Goal: Task Accomplishment & Management: Manage account settings

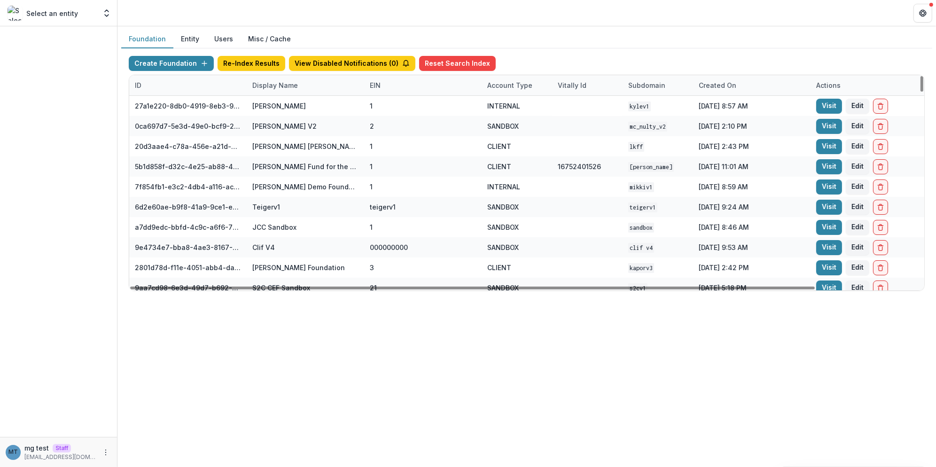
click at [288, 87] on div "Display Name" at bounding box center [275, 85] width 57 height 10
click at [290, 105] on input at bounding box center [304, 105] width 113 height 15
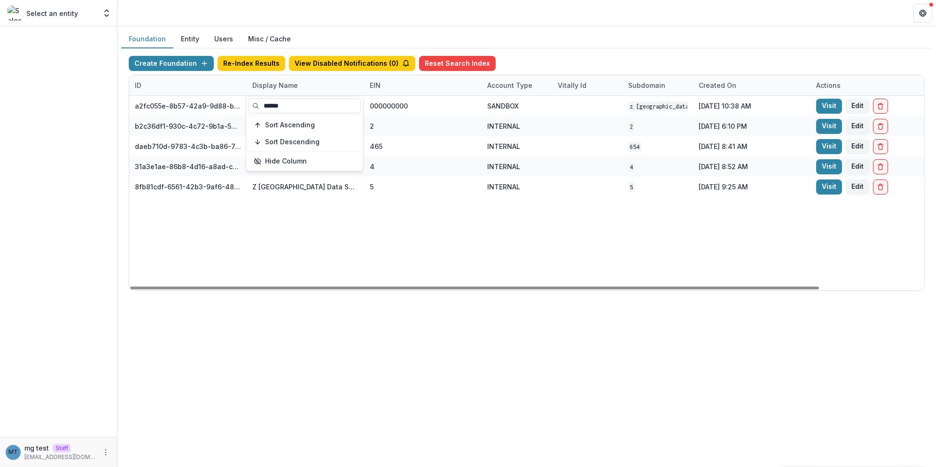
type input "******"
click at [320, 28] on div "Foundation Entity Users Misc / Cache Create Foundation Re-Index Results View Di…" at bounding box center [526, 164] width 819 height 276
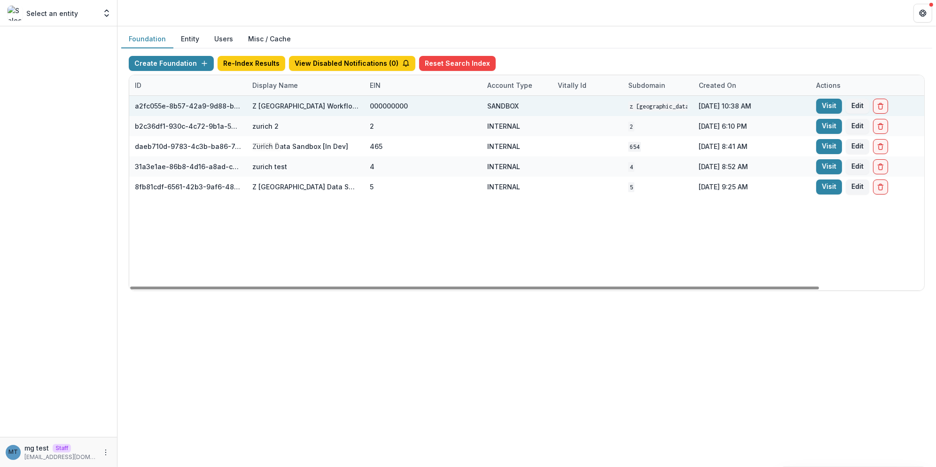
scroll to position [0, 120]
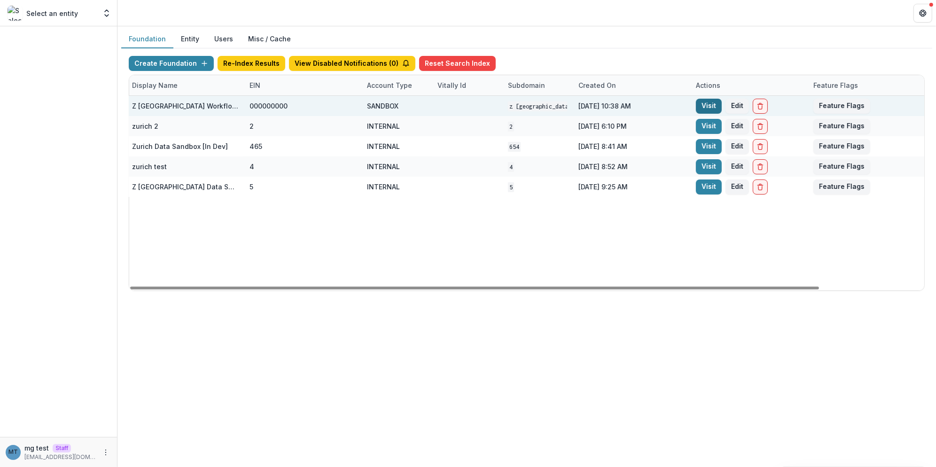
click at [704, 104] on link "Visit" at bounding box center [709, 106] width 26 height 15
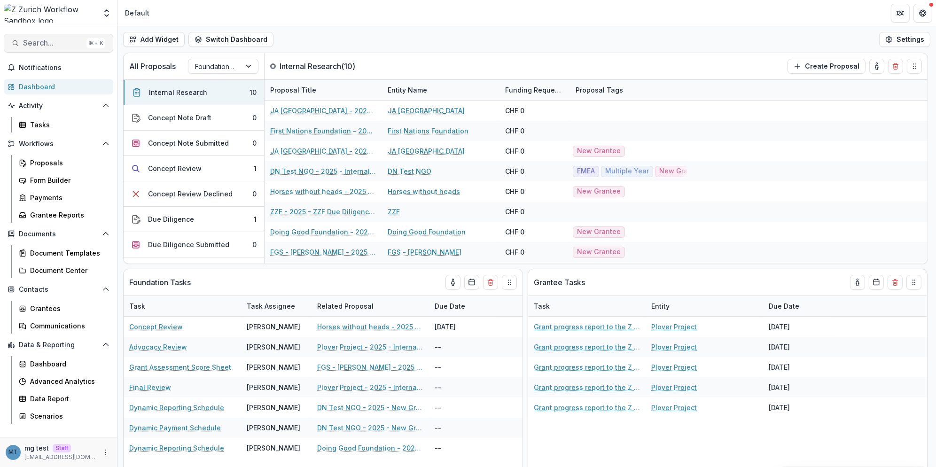
click at [40, 38] on button "Search... ⌘ + K" at bounding box center [58, 43] width 109 height 19
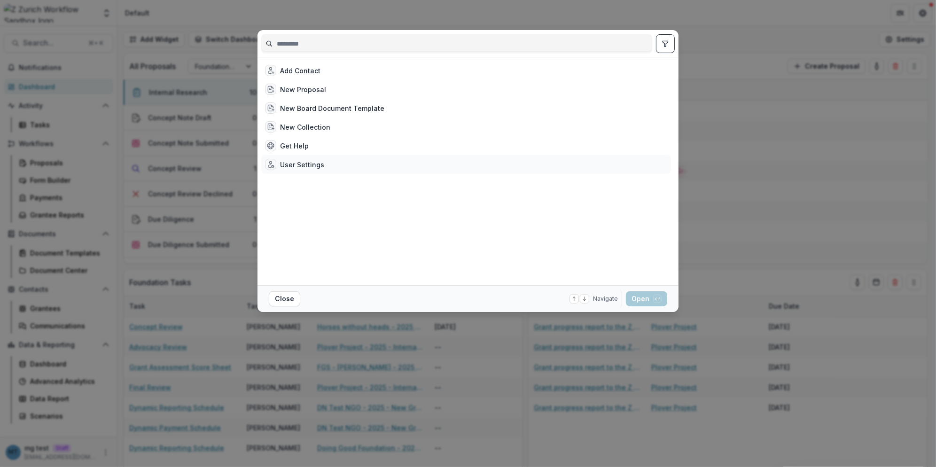
click at [289, 155] on div "User Settings" at bounding box center [466, 164] width 410 height 19
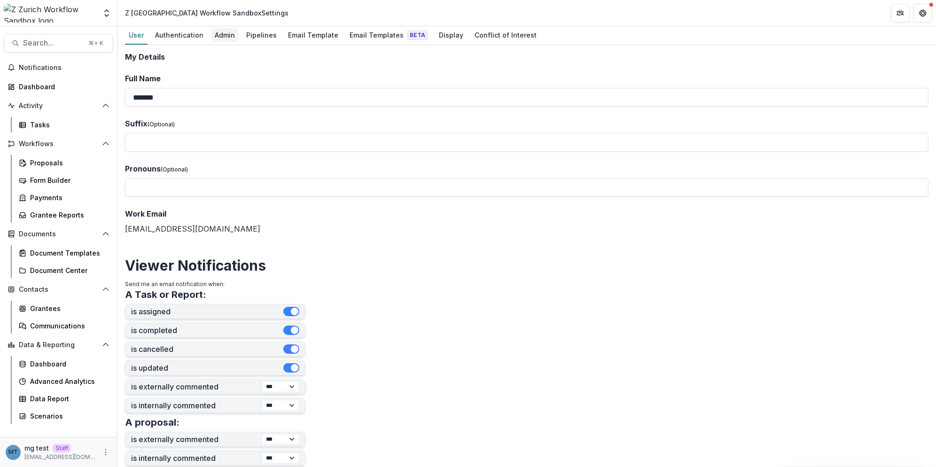
click at [227, 32] on div "Admin" at bounding box center [225, 35] width 28 height 14
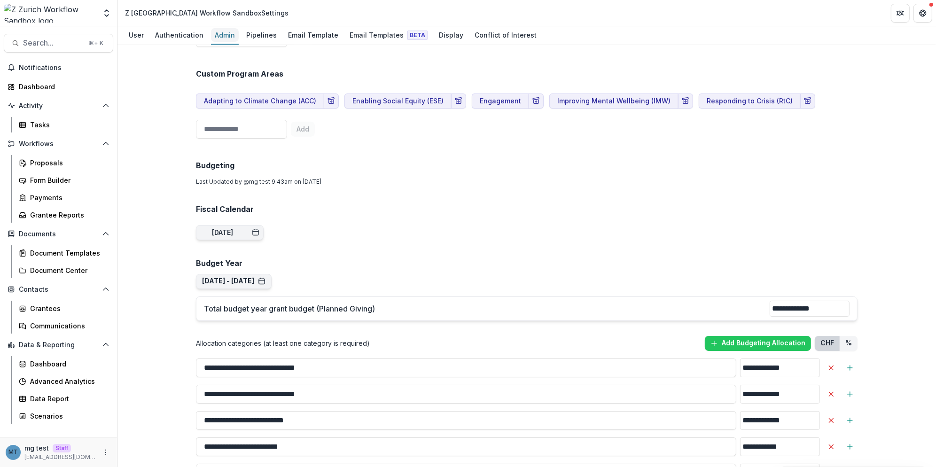
scroll to position [782, 0]
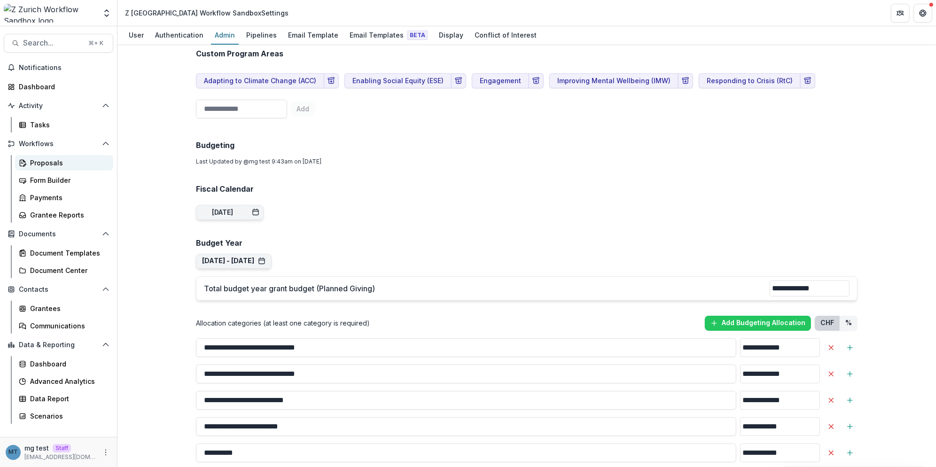
click at [39, 160] on div "Proposals" at bounding box center [68, 163] width 76 height 10
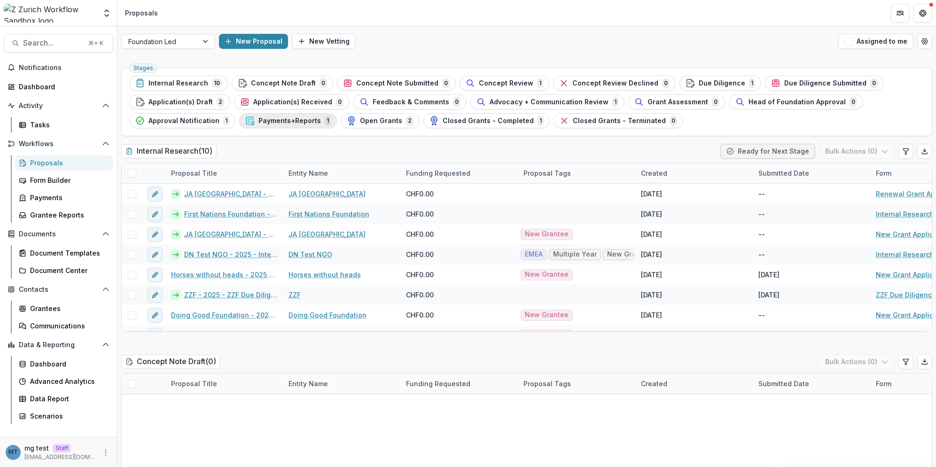
click at [280, 119] on span "Payments+Reports" at bounding box center [289, 121] width 63 height 8
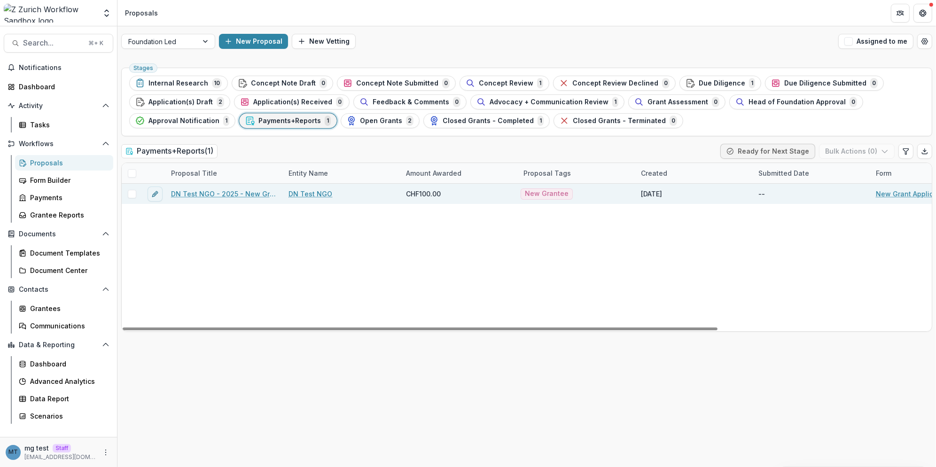
click at [235, 189] on link "DN Test NGO - 2025 - New Grant Application" at bounding box center [224, 194] width 106 height 10
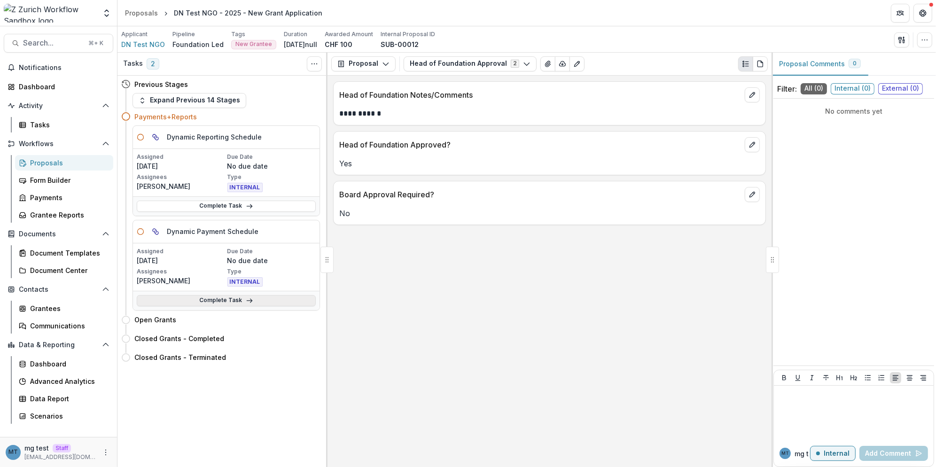
click at [247, 301] on line at bounding box center [249, 301] width 5 height 0
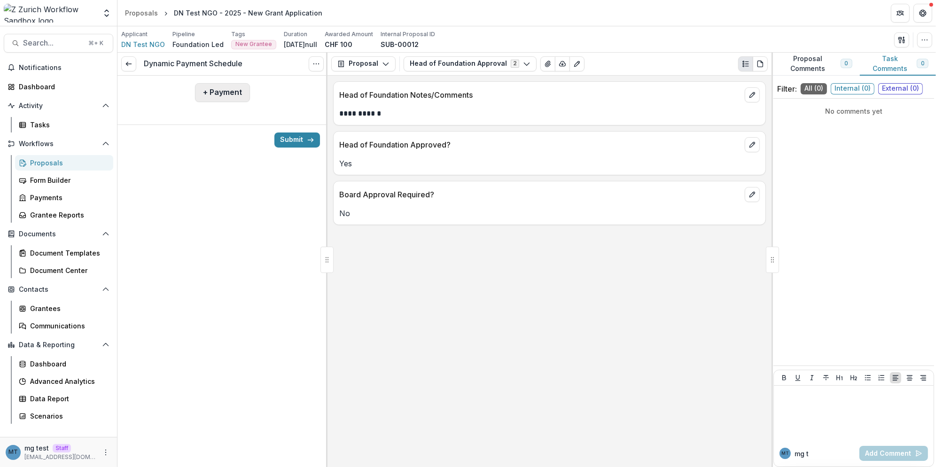
click at [230, 91] on button "+ Payment" at bounding box center [222, 92] width 55 height 19
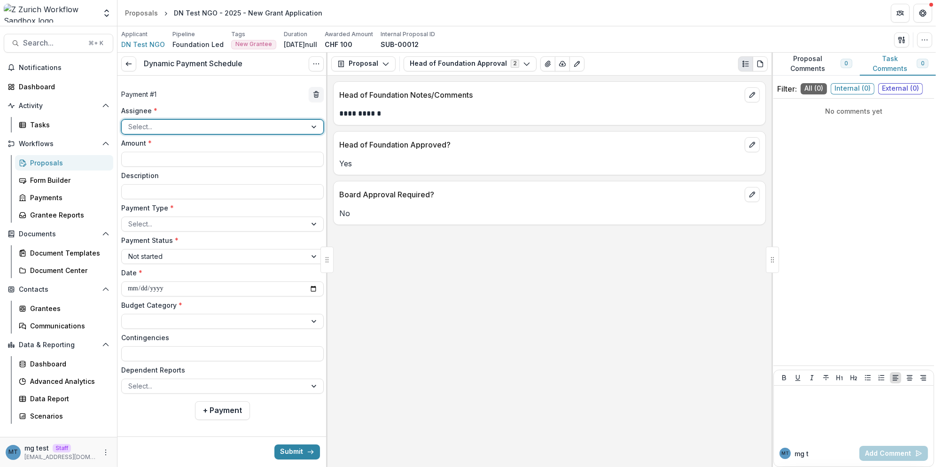
click at [236, 130] on div at bounding box center [214, 127] width 172 height 12
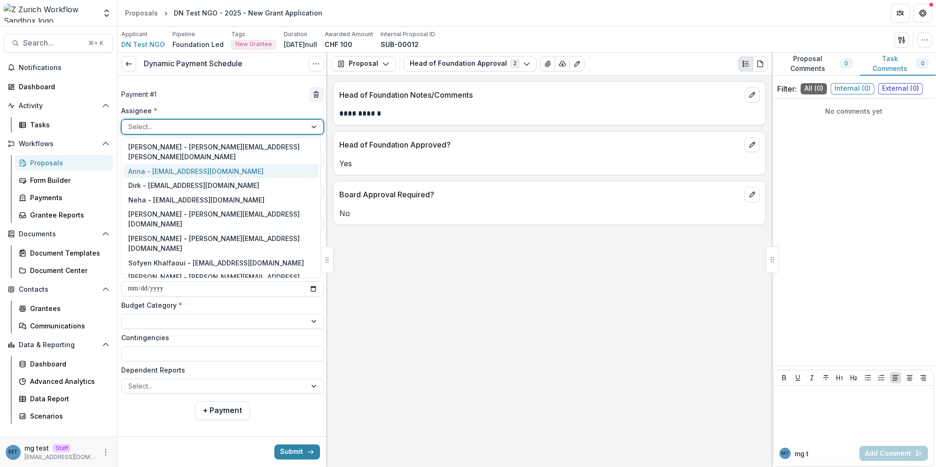
click at [219, 164] on div "Anna - anna@trytemelio.com" at bounding box center [221, 171] width 195 height 15
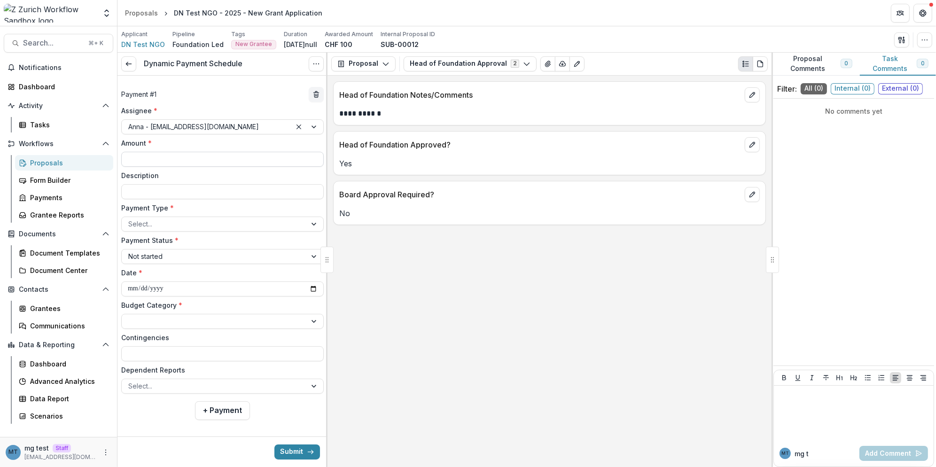
click at [198, 159] on input "Amount *" at bounding box center [222, 159] width 203 height 15
type input "******"
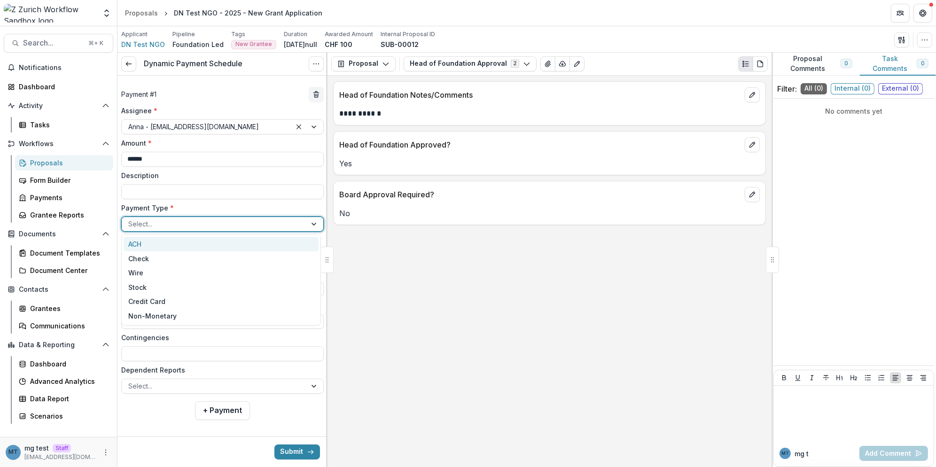
click at [181, 221] on div at bounding box center [214, 224] width 172 height 12
click at [182, 242] on div "ACH" at bounding box center [221, 244] width 195 height 15
click at [192, 259] on div at bounding box center [214, 256] width 172 height 12
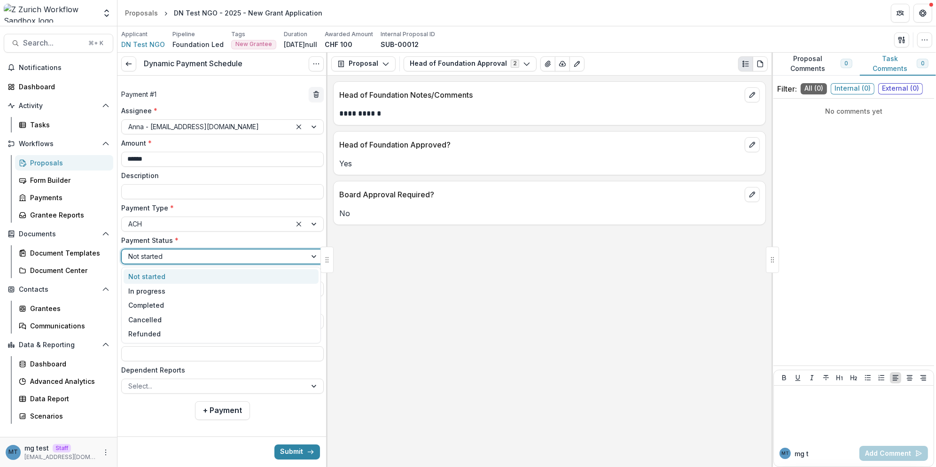
click at [197, 276] on div "Not started" at bounding box center [221, 276] width 195 height 15
click at [312, 288] on input "**********" at bounding box center [222, 288] width 203 height 15
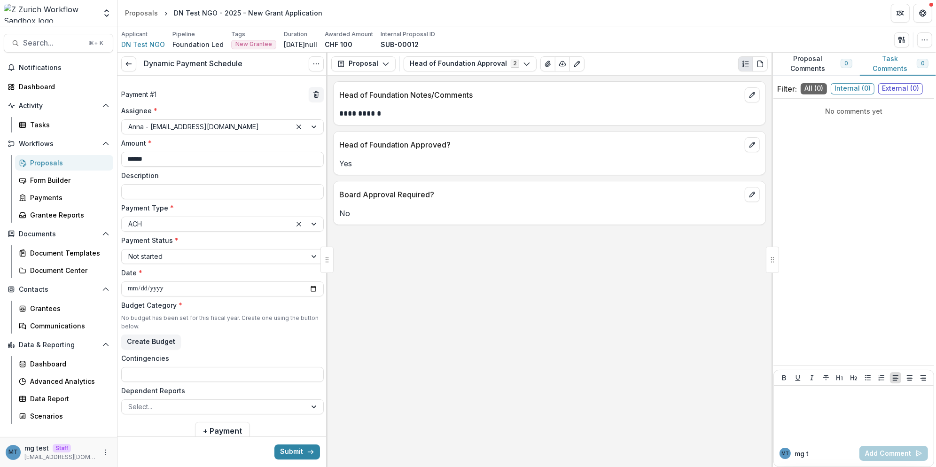
click at [265, 336] on div "No budget has been set for this fiscal year. Create one using the button below.…" at bounding box center [222, 332] width 203 height 36
click at [157, 337] on button "Create Budget" at bounding box center [151, 342] width 60 height 15
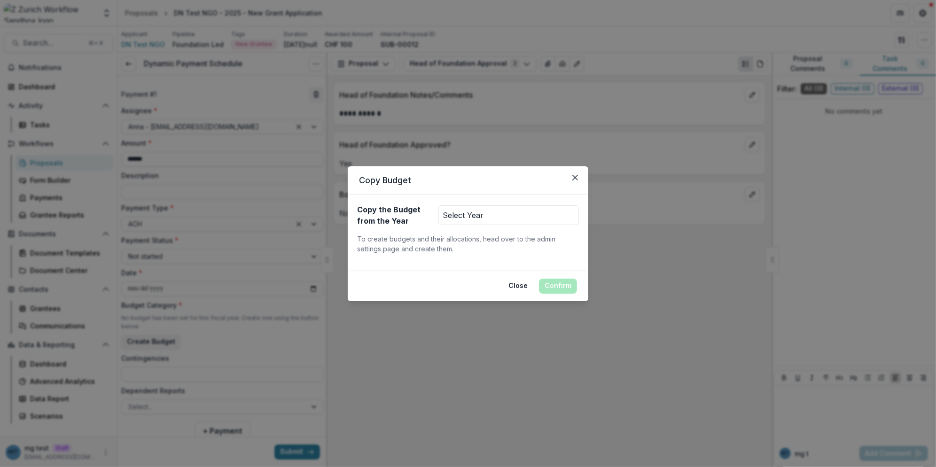
click at [488, 212] on button "Select Year" at bounding box center [508, 215] width 141 height 20
click at [497, 237] on button "Jan 1, 2025 - Dec 31, 2025" at bounding box center [489, 239] width 101 height 16
click at [554, 282] on button "Confirm" at bounding box center [558, 286] width 38 height 15
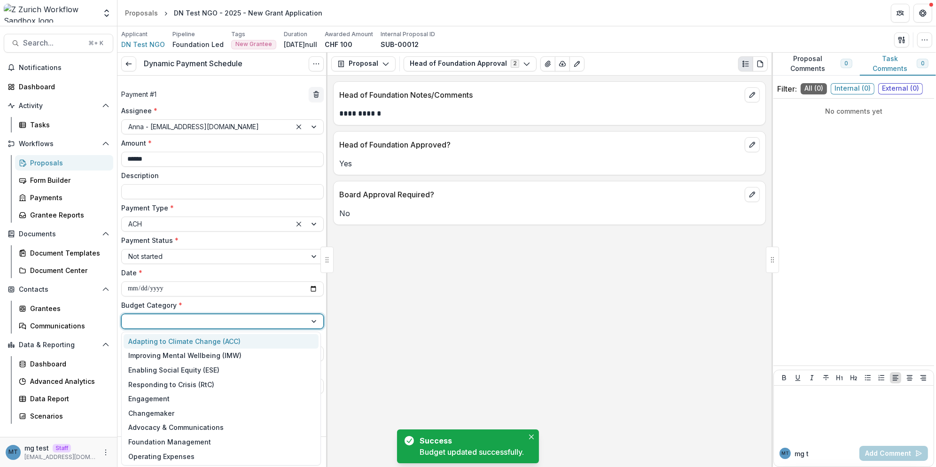
click at [273, 324] on div at bounding box center [214, 321] width 172 height 12
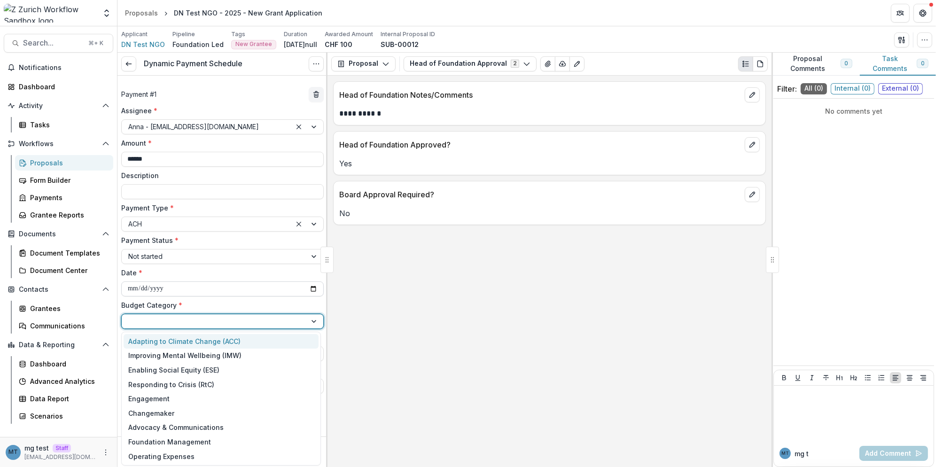
click at [314, 286] on input "**********" at bounding box center [222, 288] width 203 height 15
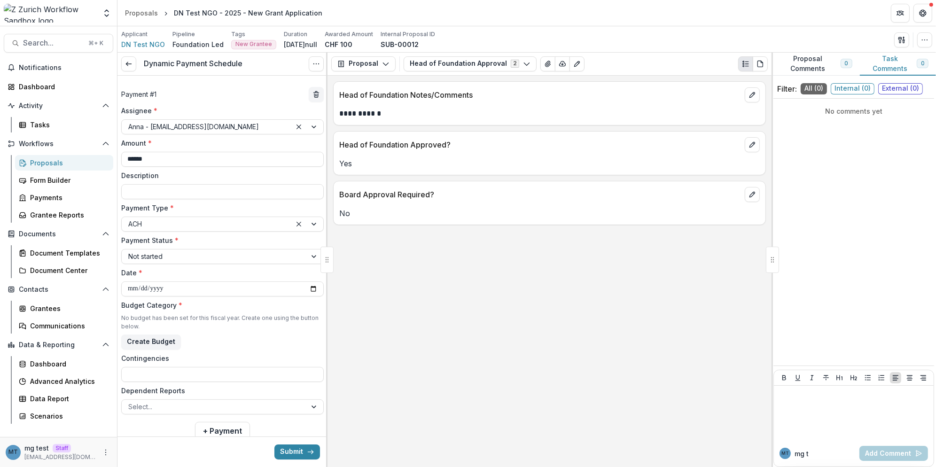
type input "**********"
click at [269, 310] on div "Budget Category * No budget has been set for this fiscal year. Create one using…" at bounding box center [222, 324] width 203 height 49
click at [168, 338] on button "Create Budget" at bounding box center [151, 342] width 60 height 15
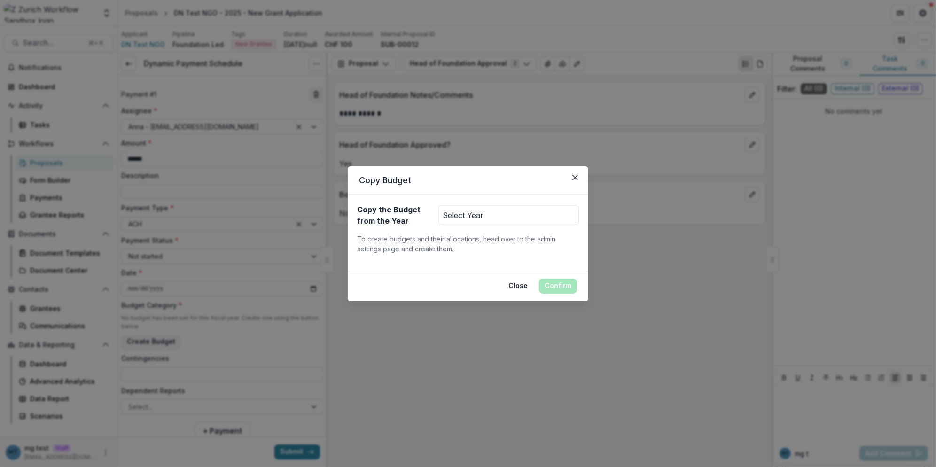
click at [492, 220] on button "Select Year" at bounding box center [508, 215] width 141 height 20
click at [490, 240] on button "Jan 1, 2025 - Dec 31, 2025" at bounding box center [489, 239] width 101 height 16
click at [559, 290] on button "Confirm" at bounding box center [558, 286] width 38 height 15
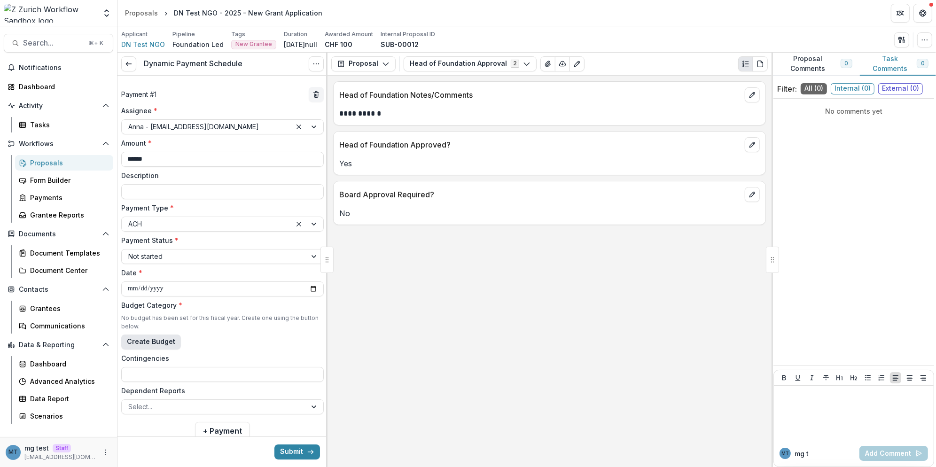
click at [161, 339] on button "Create Budget" at bounding box center [151, 342] width 60 height 15
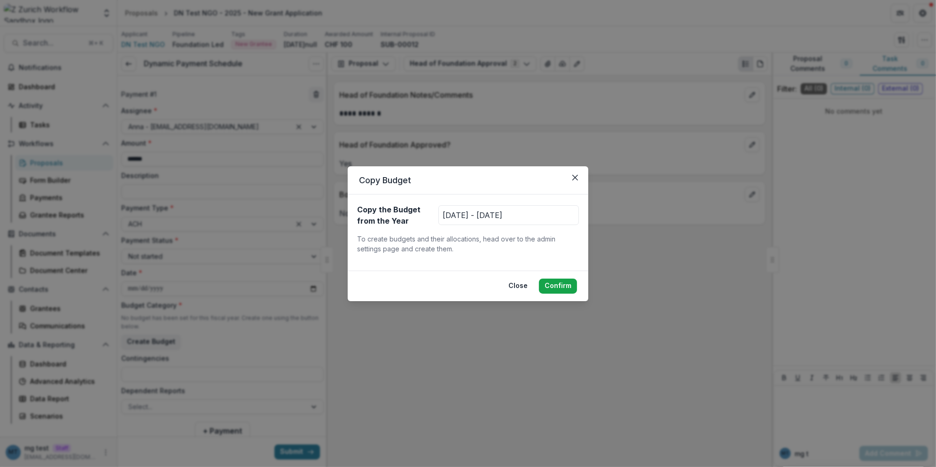
click at [563, 285] on button "Confirm" at bounding box center [558, 286] width 38 height 15
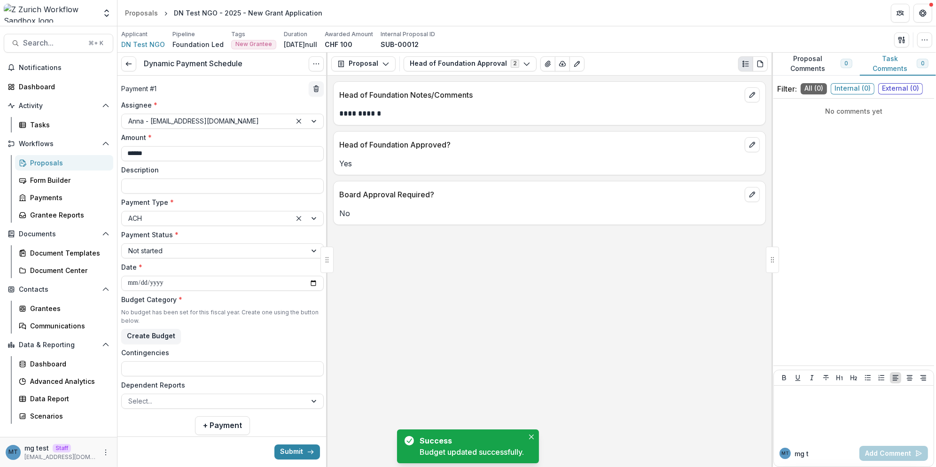
scroll to position [5, 0]
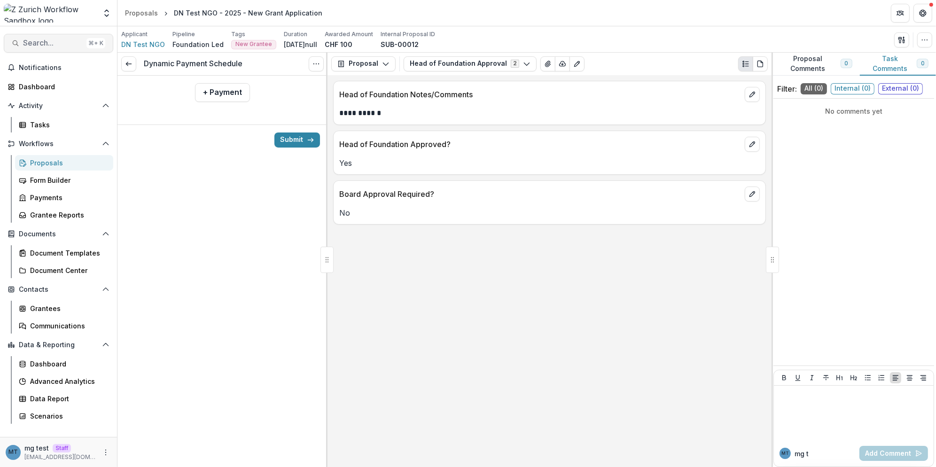
click at [52, 39] on span "Search..." at bounding box center [53, 43] width 60 height 9
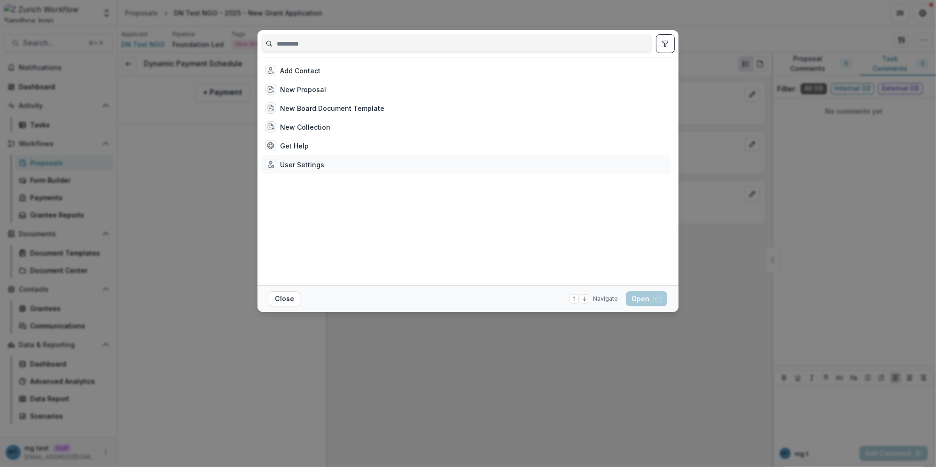
click at [297, 161] on div "User Settings" at bounding box center [302, 165] width 44 height 10
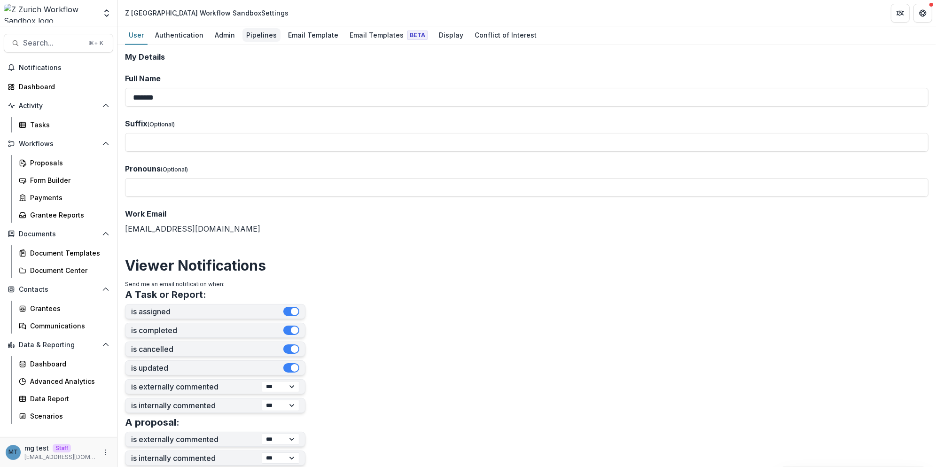
click at [266, 34] on div "Pipelines" at bounding box center [261, 35] width 38 height 14
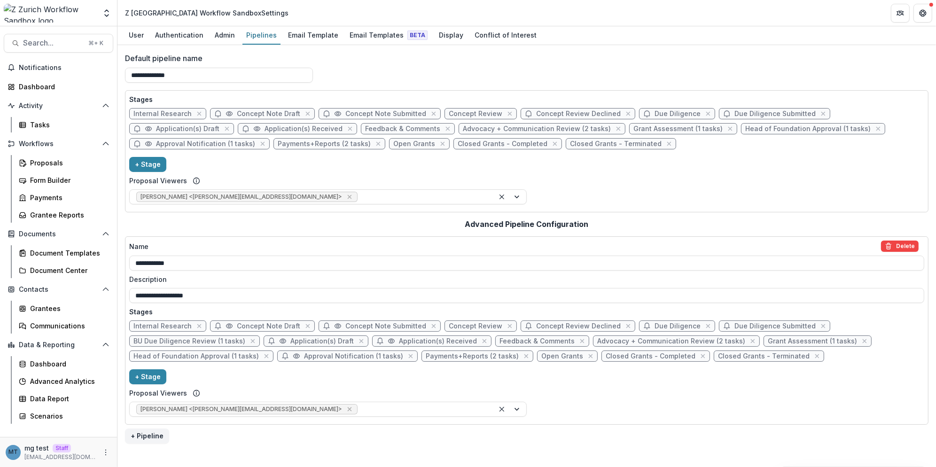
click at [255, 140] on span "Approval Notification (1 tasks)" at bounding box center [205, 144] width 99 height 8
select select "********"
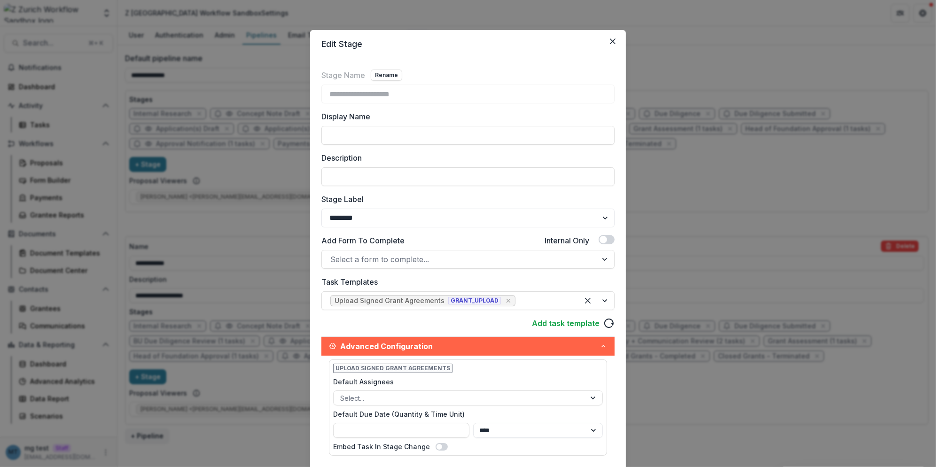
scroll to position [49, 0]
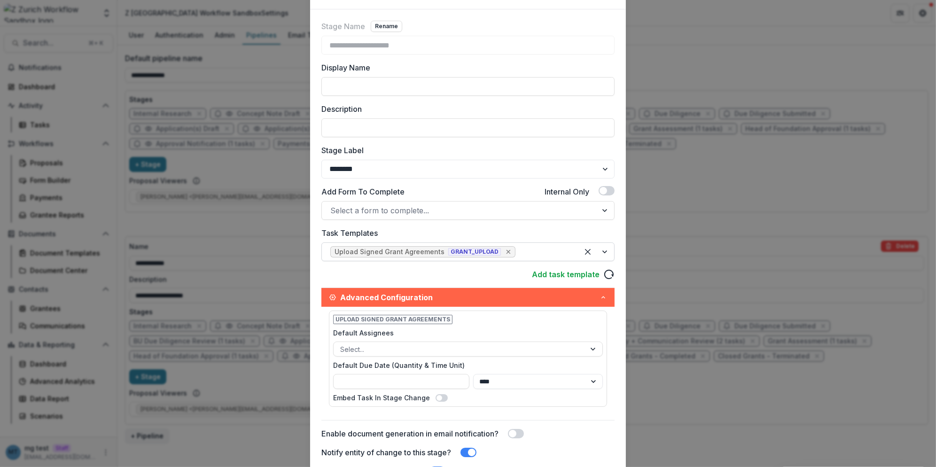
click at [507, 251] on icon "Remove [object Object]" at bounding box center [509, 252] width 4 height 4
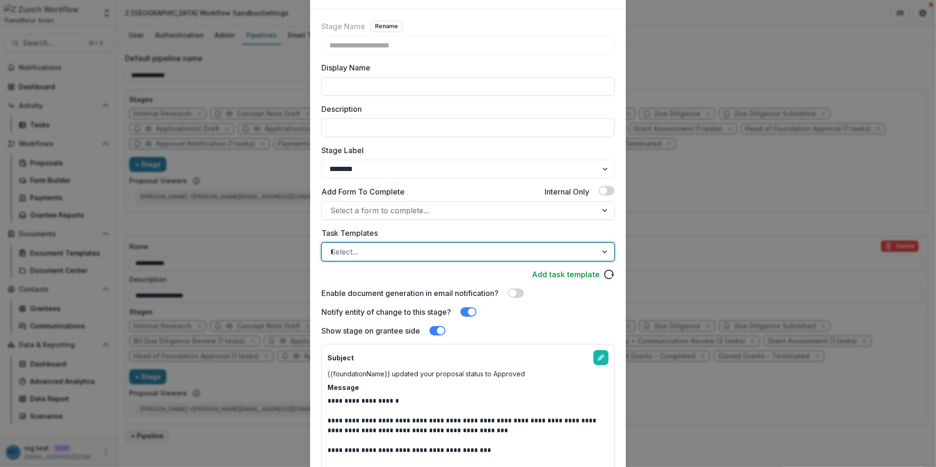
type input "***"
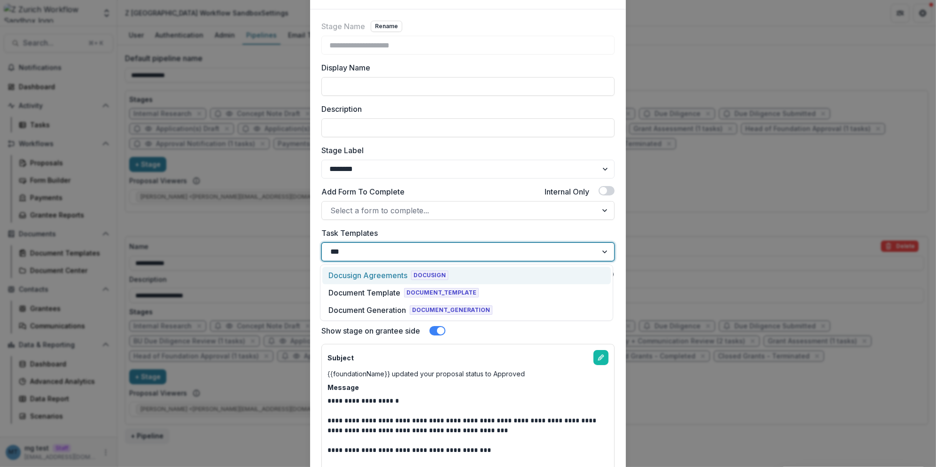
click at [398, 276] on div "Docusign Agreements" at bounding box center [367, 275] width 79 height 11
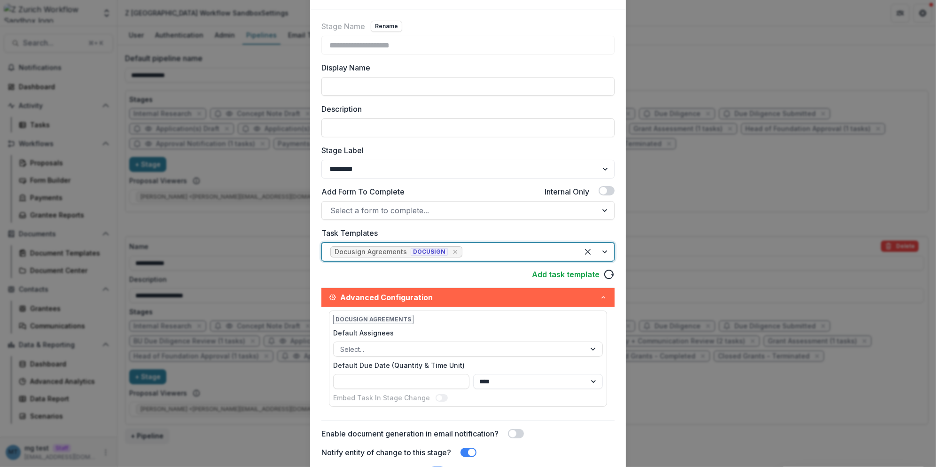
scroll to position [282, 0]
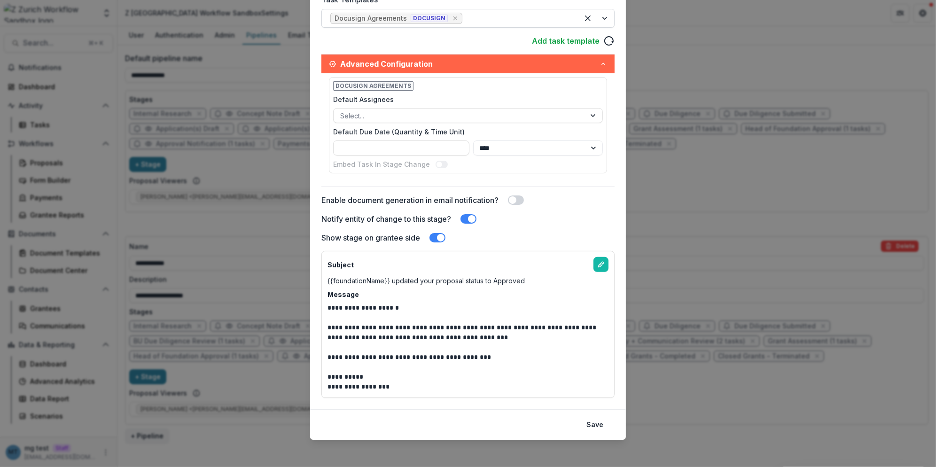
click at [603, 431] on footer "Save" at bounding box center [468, 424] width 316 height 31
click at [593, 424] on button "Save" at bounding box center [595, 424] width 28 height 15
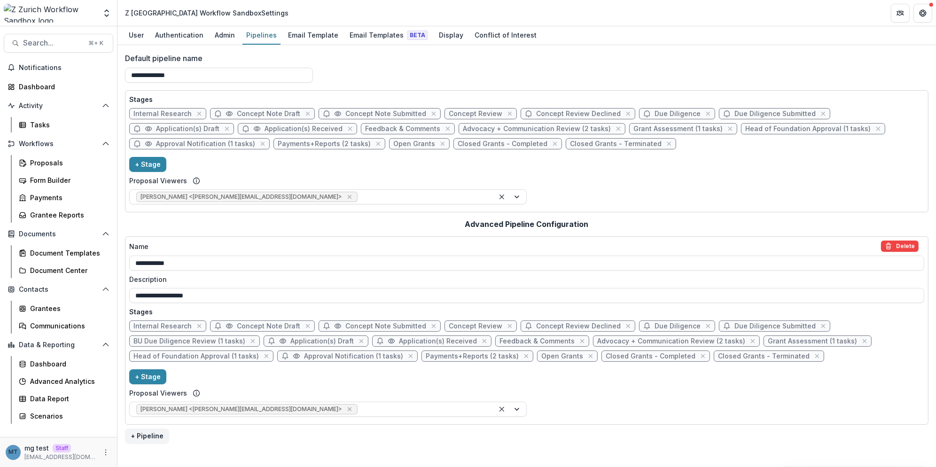
click at [350, 352] on span "Approval Notification (1 tasks)" at bounding box center [353, 356] width 99 height 8
select select "********"
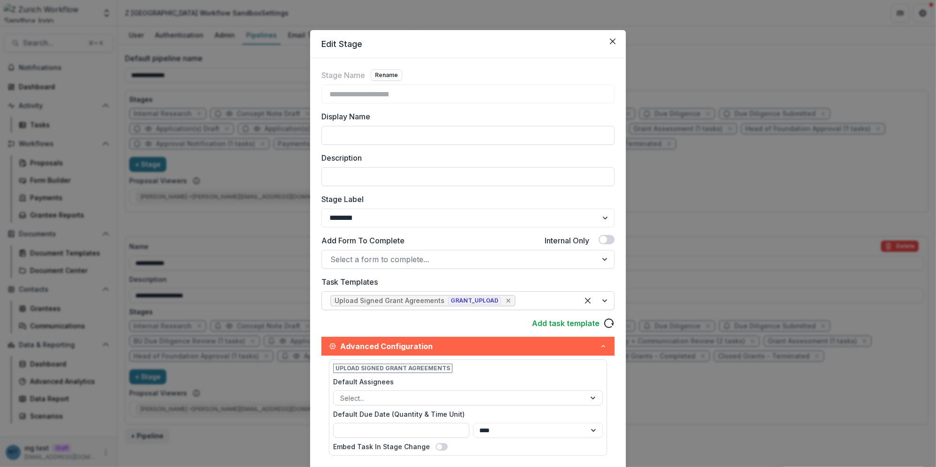
click at [505, 298] on icon "Remove [object Object]" at bounding box center [509, 301] width 8 height 8
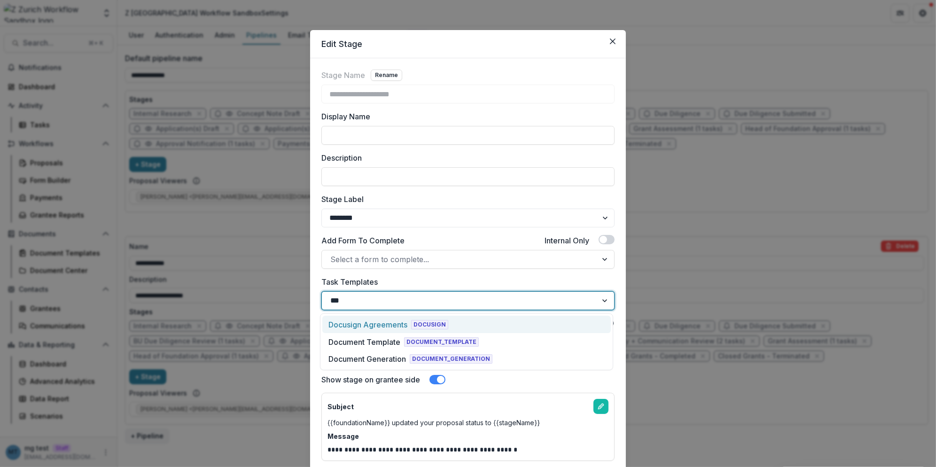
type input "****"
click at [430, 328] on span "DOCUSIGN" at bounding box center [429, 324] width 37 height 9
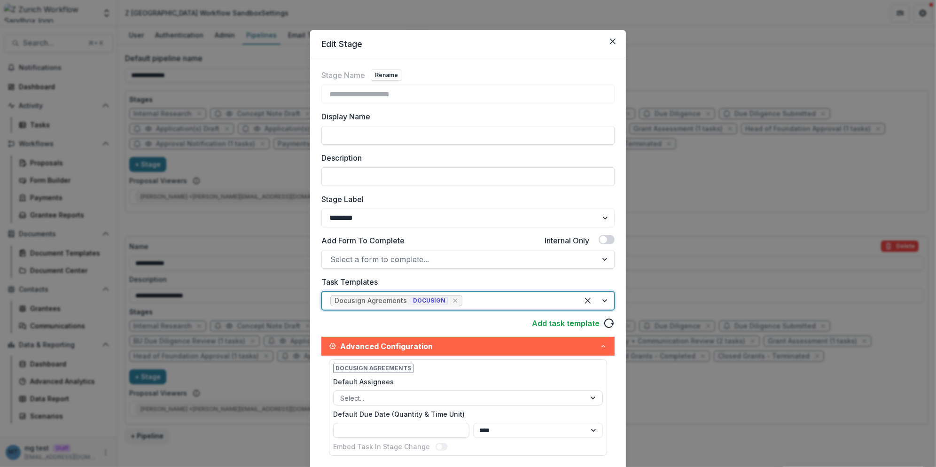
scroll to position [203, 0]
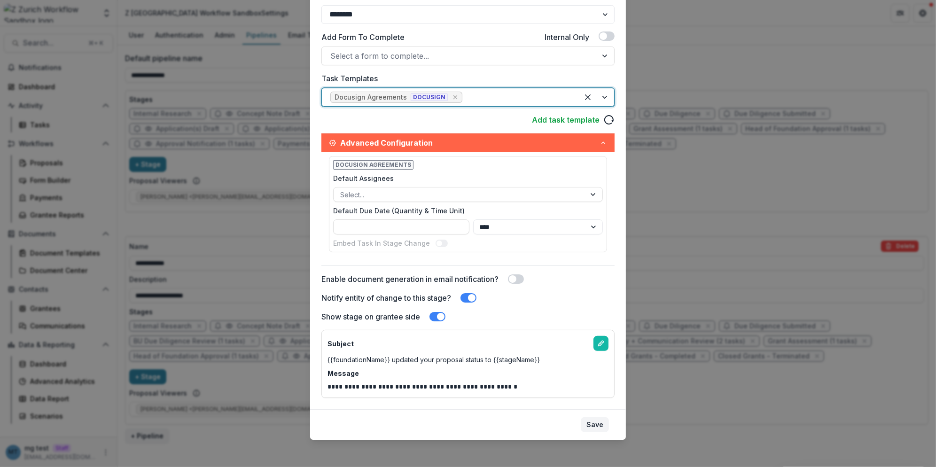
click at [598, 418] on button "Save" at bounding box center [595, 424] width 28 height 15
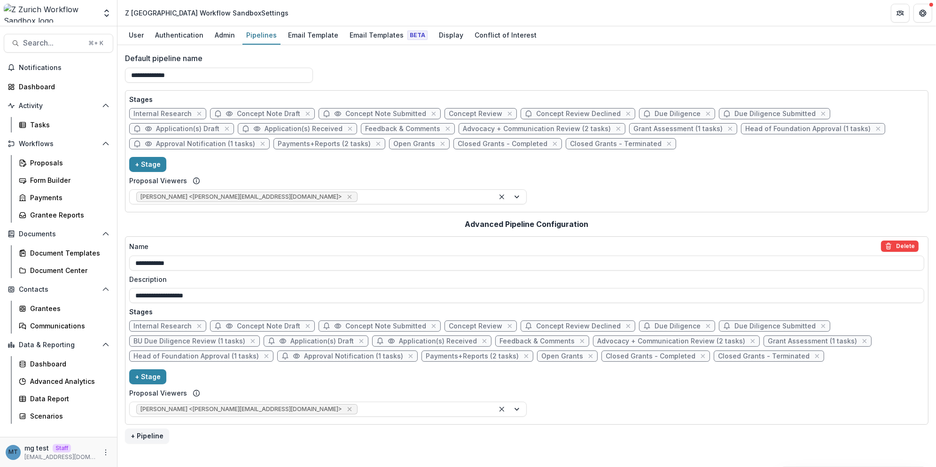
click at [270, 138] on span "Approval Notification (1 tasks)" at bounding box center [199, 143] width 141 height 11
click at [255, 140] on span "Approval Notification (1 tasks)" at bounding box center [205, 144] width 99 height 8
select select "********"
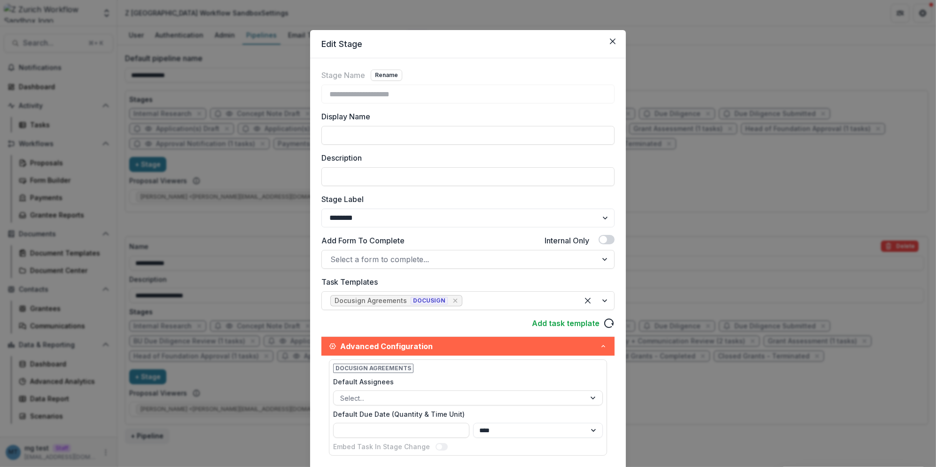
click at [724, 225] on div "**********" at bounding box center [468, 233] width 936 height 467
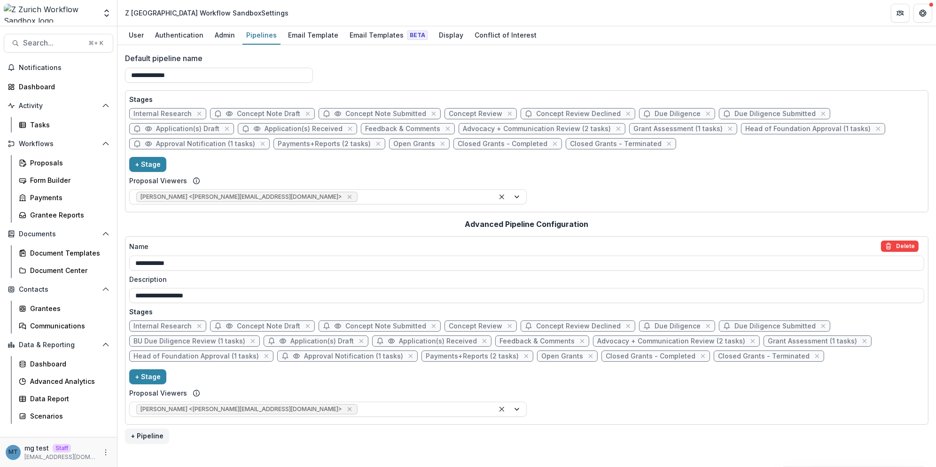
click at [315, 359] on span "Approval Notification (1 tasks)" at bounding box center [353, 356] width 99 height 8
select select "********"
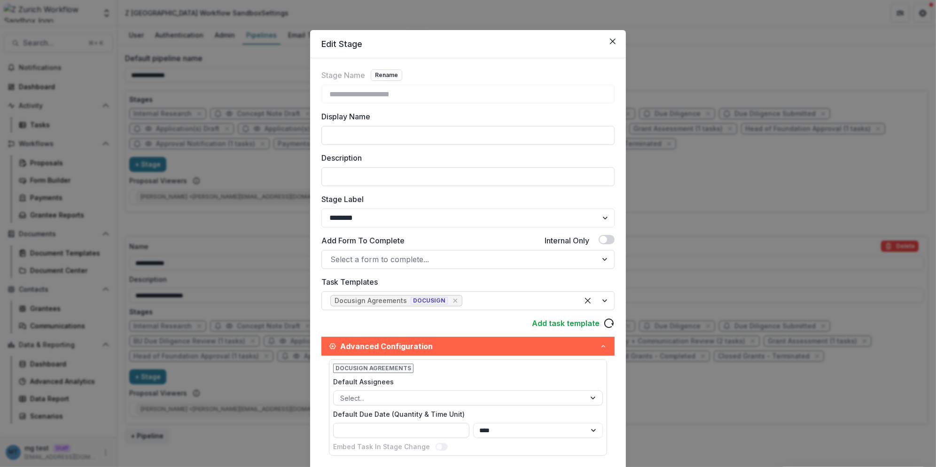
click at [261, 233] on div "**********" at bounding box center [468, 233] width 936 height 467
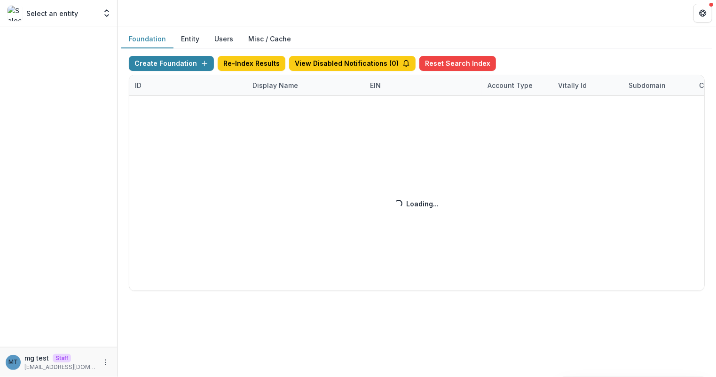
click at [273, 87] on div "Create Foundation Re-Index Results View Disabled Notifications ( 0 ) Reset Sear…" at bounding box center [417, 173] width 576 height 235
click at [264, 85] on div "Create Foundation Re-Index Results View Disabled Notifications ( 0 ) Reset Sear…" at bounding box center [417, 173] width 576 height 235
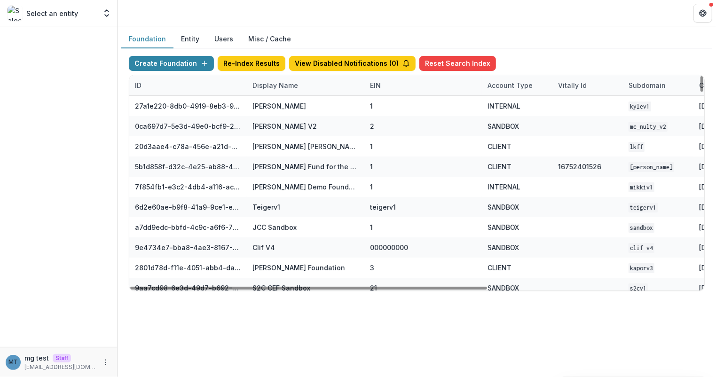
click at [264, 85] on div "Display Name" at bounding box center [275, 85] width 57 height 10
click at [268, 102] on input at bounding box center [304, 105] width 113 height 15
type input "*****"
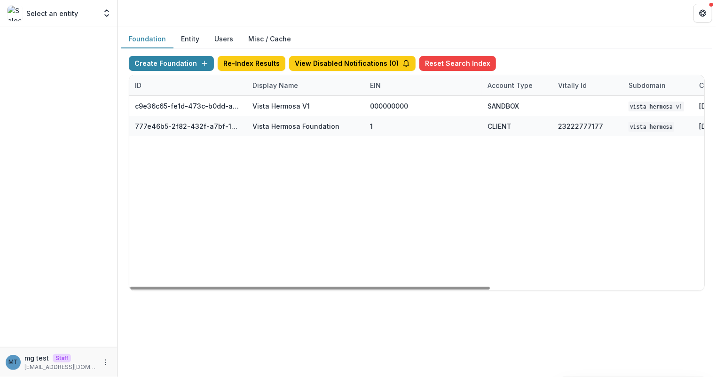
click at [345, 20] on header at bounding box center [416, 13] width 598 height 26
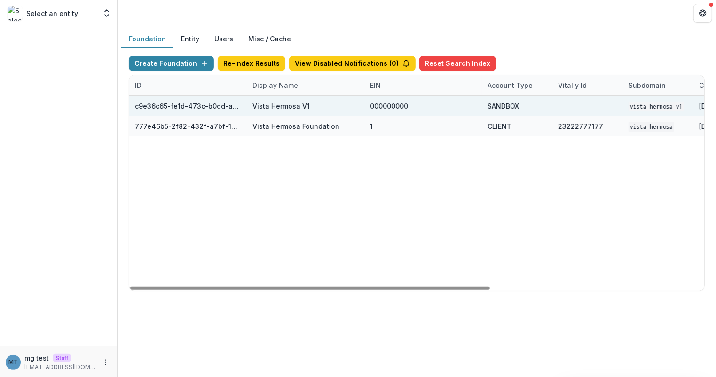
scroll to position [0, 341]
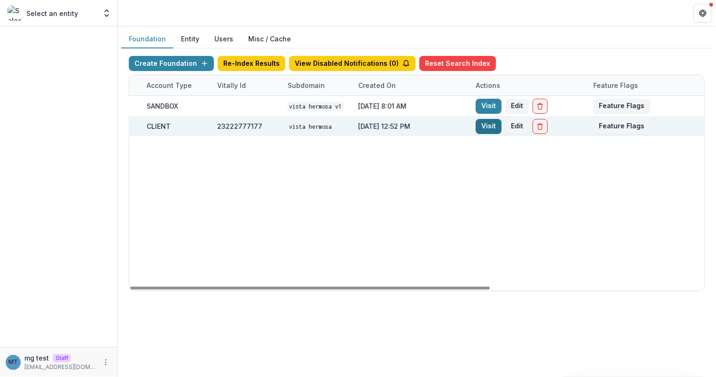
click at [490, 124] on link "Visit" at bounding box center [489, 126] width 26 height 15
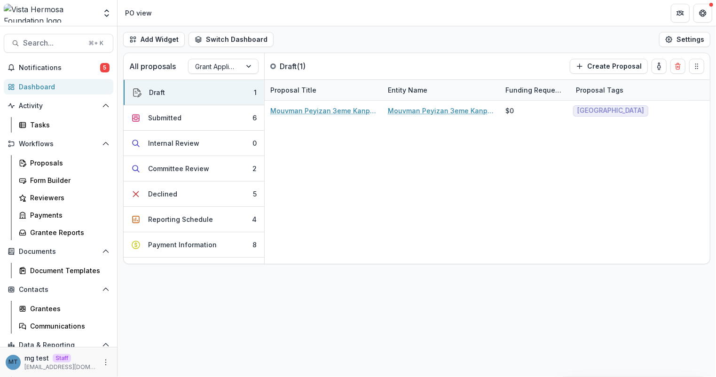
scroll to position [41, 0]
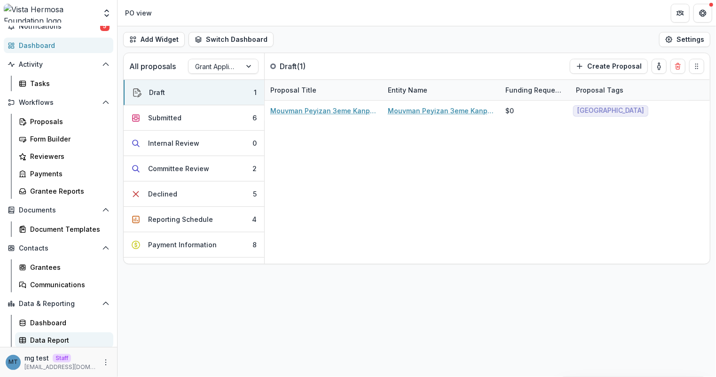
click at [55, 335] on div "Data Report" at bounding box center [68, 340] width 76 height 10
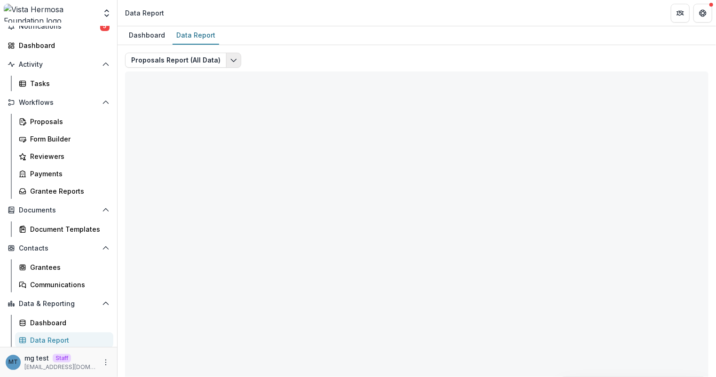
click at [226, 60] on button "Edit selected report" at bounding box center [233, 60] width 15 height 15
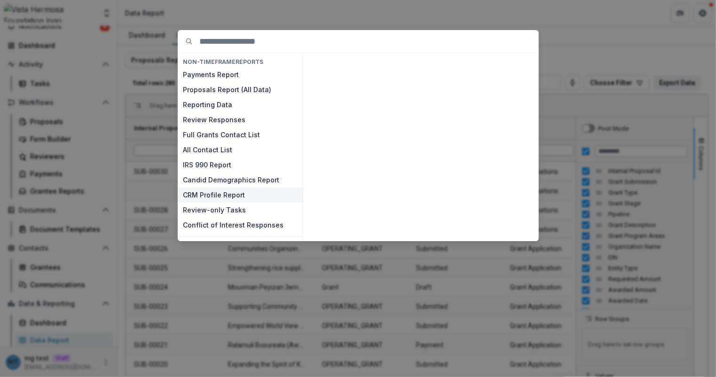
click at [225, 192] on button "CRM Profile Report" at bounding box center [240, 195] width 125 height 15
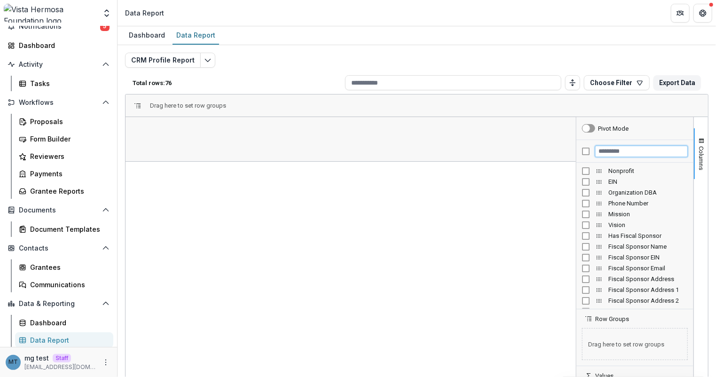
click at [606, 151] on input "Filter Columns Input" at bounding box center [641, 151] width 93 height 11
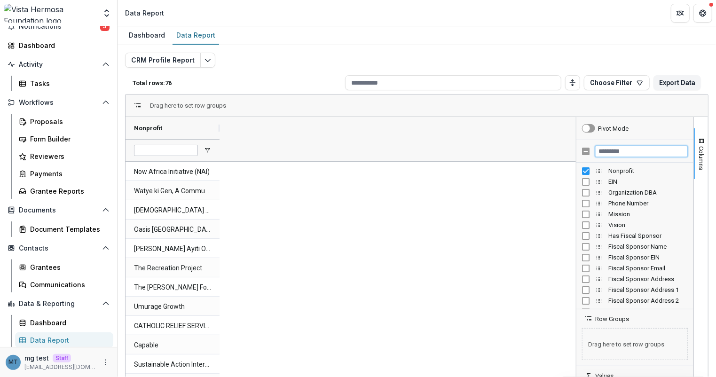
click at [607, 151] on input "Filter Columns Input" at bounding box center [641, 151] width 93 height 11
type input "*****"
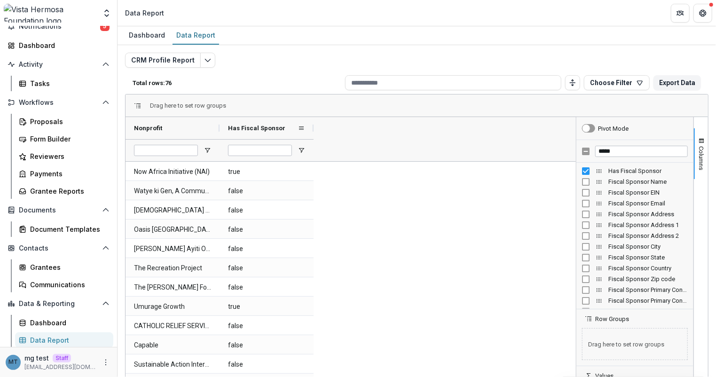
click at [263, 125] on span "Has Fiscal Sponsor" at bounding box center [256, 128] width 57 height 7
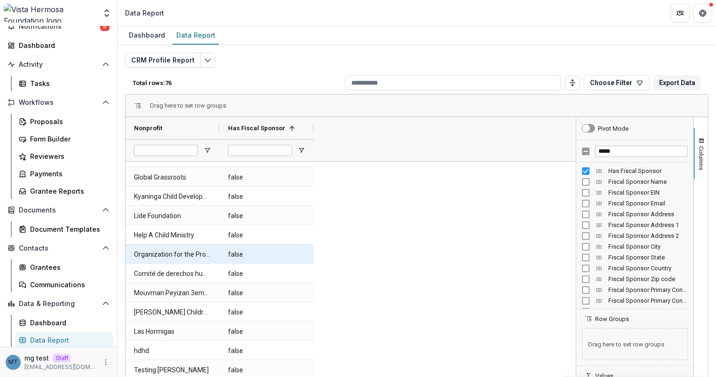
scroll to position [1177, 0]
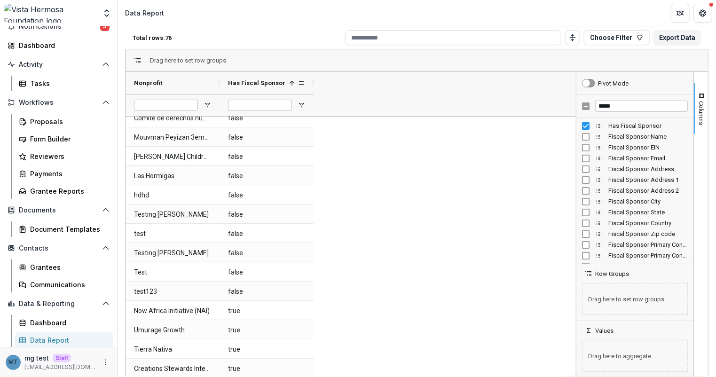
click at [269, 81] on span "Has Fiscal Sponsor" at bounding box center [256, 82] width 57 height 7
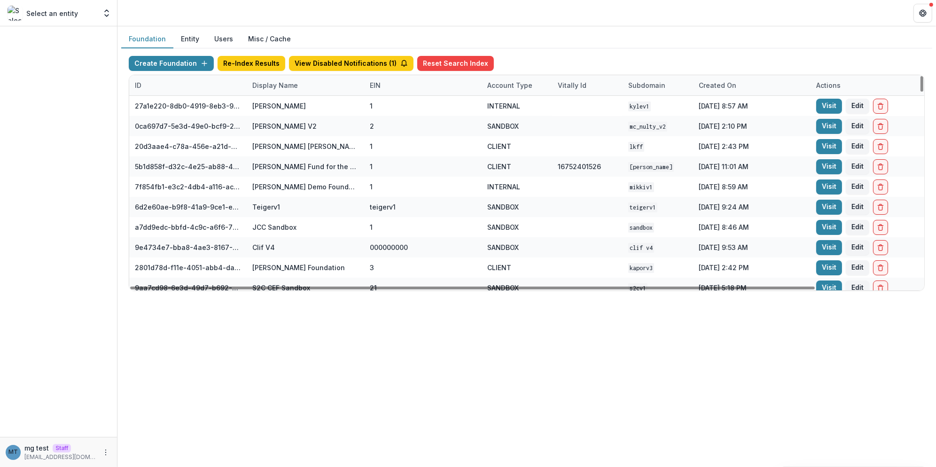
click at [276, 88] on div "Display Name" at bounding box center [275, 85] width 57 height 10
click at [278, 108] on input at bounding box center [304, 105] width 113 height 15
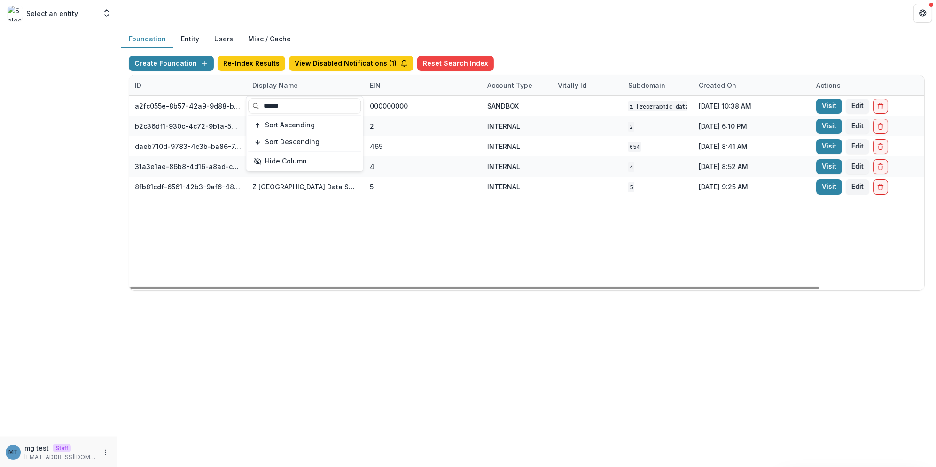
type input "******"
click at [427, 29] on div "Foundation Entity Users Misc / Cache Create Foundation Re-Index Results View Di…" at bounding box center [526, 164] width 819 height 276
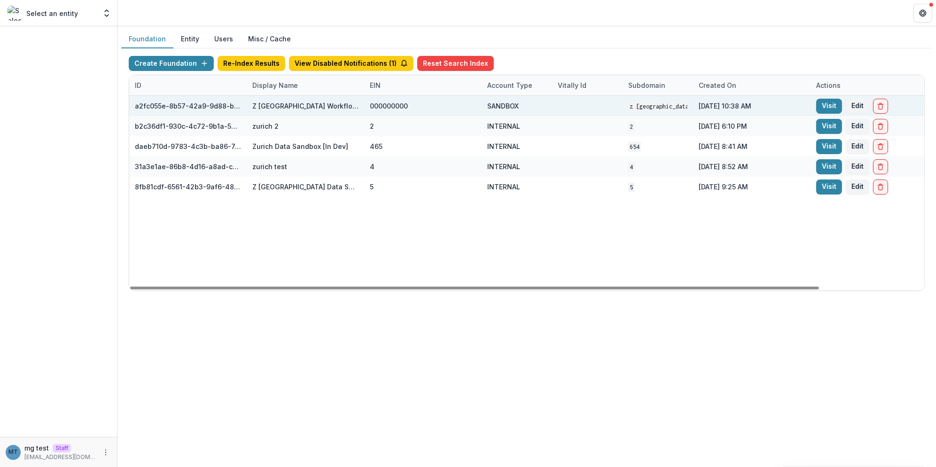
scroll to position [0, 120]
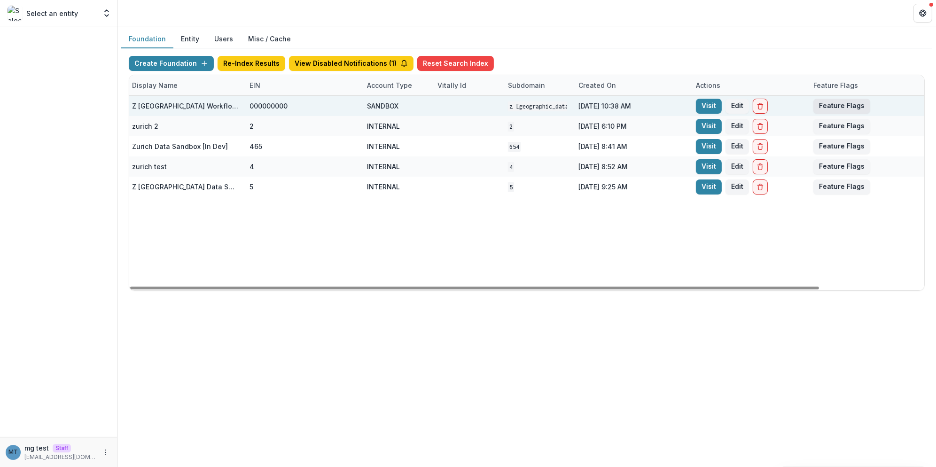
click at [835, 104] on button "Feature Flags" at bounding box center [841, 106] width 57 height 15
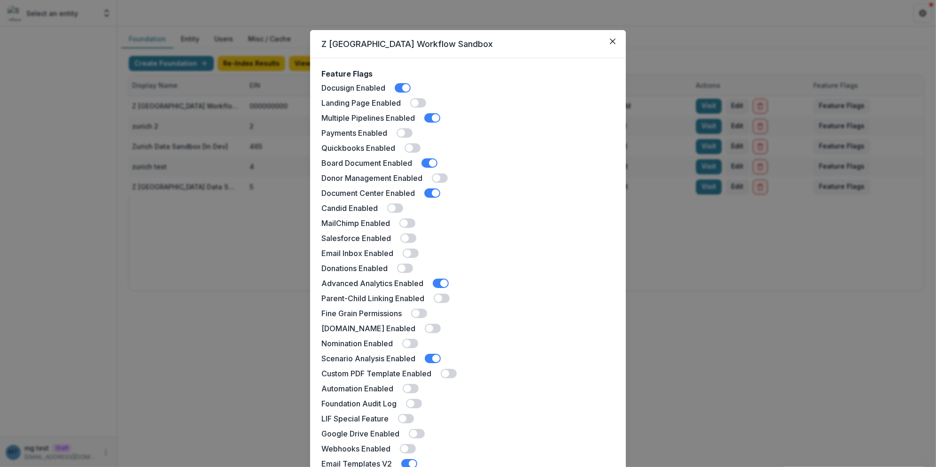
click at [764, 309] on div "Z [GEOGRAPHIC_DATA] Workflow Sandbox Feature Flags Docusign Enabled Landing Pag…" at bounding box center [468, 233] width 936 height 467
